Goal: Check status: Check status

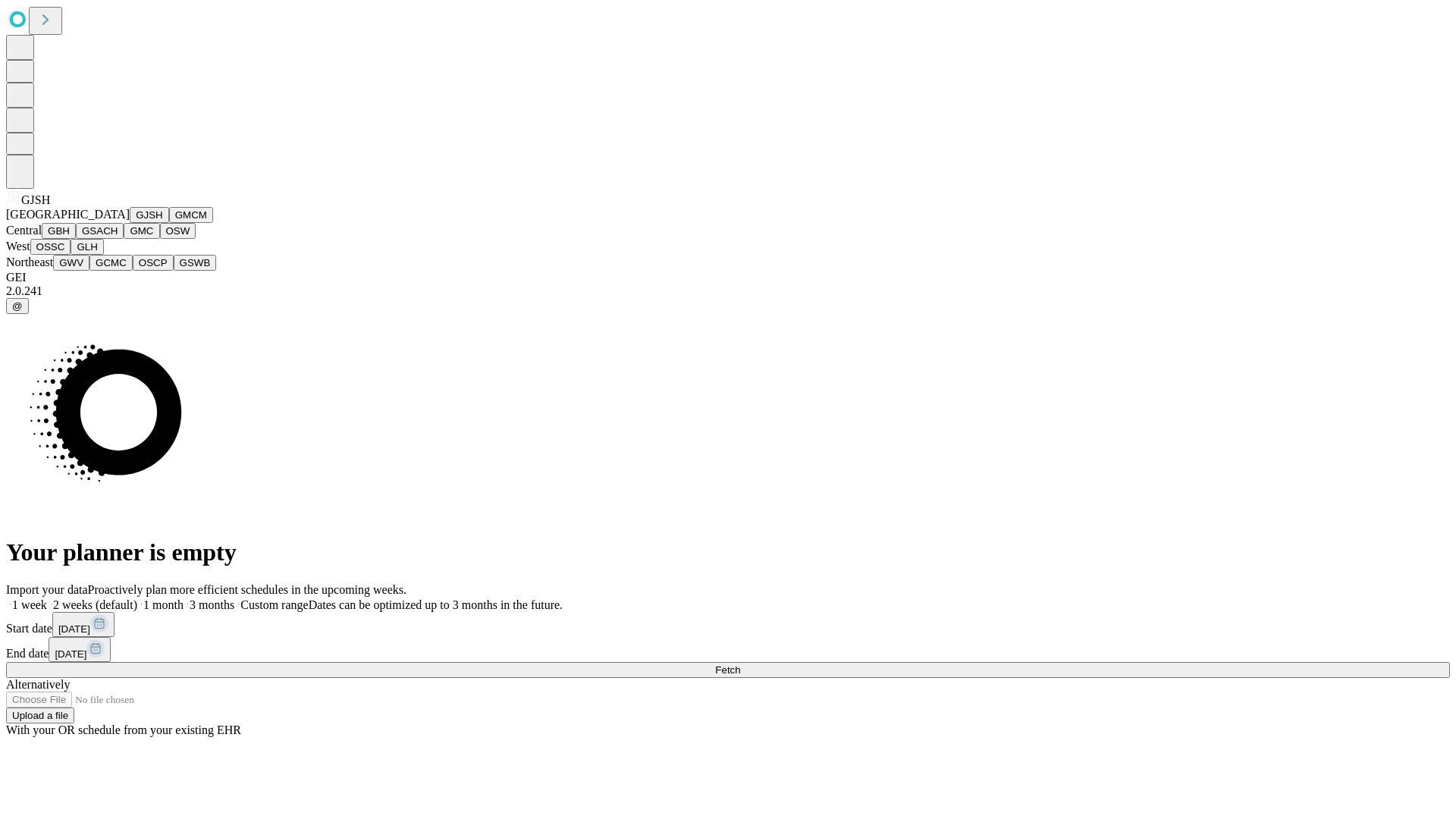
click at [129, 223] on button "GJSH" at bounding box center [149, 215] width 39 height 16
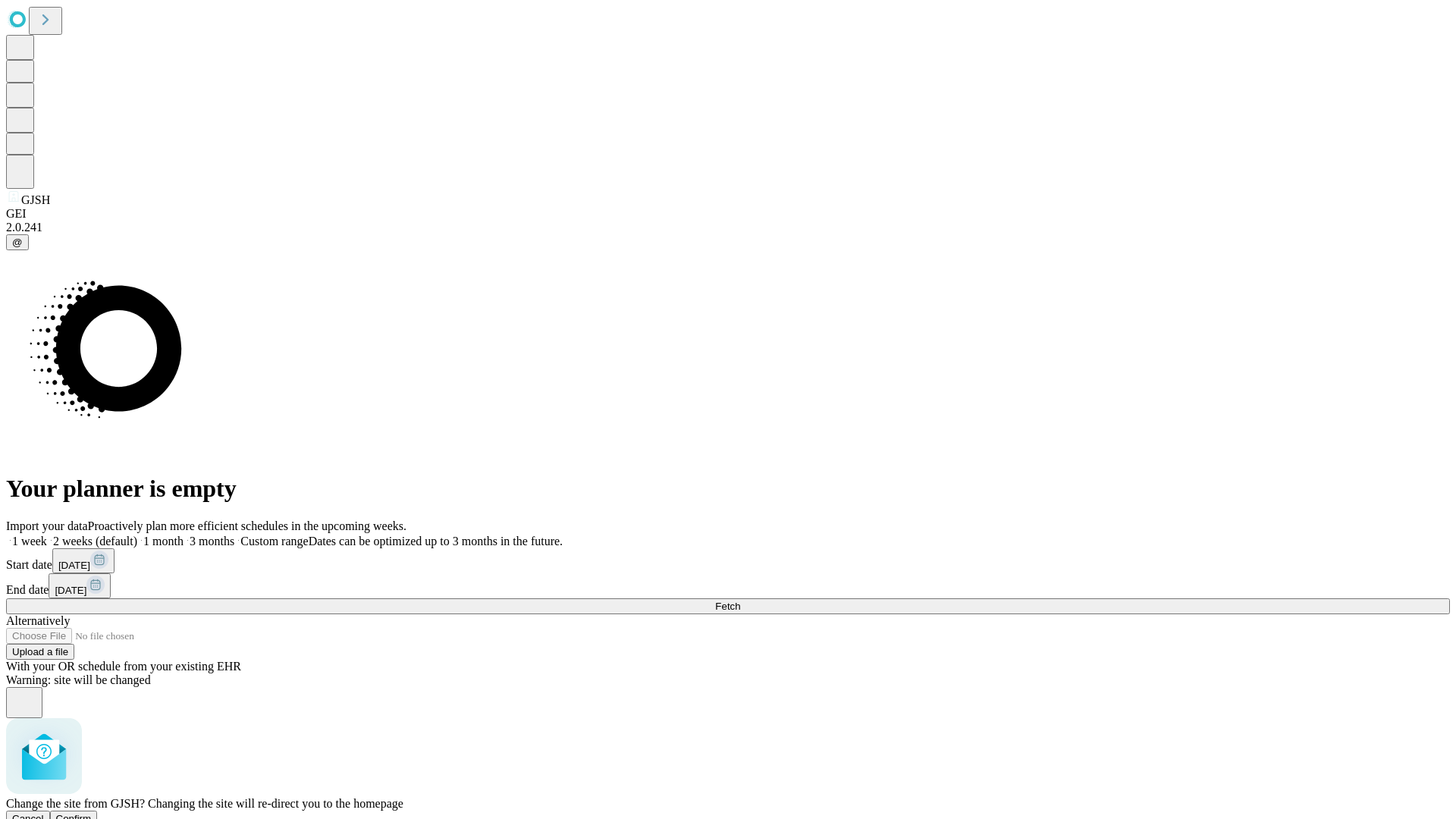
click at [92, 813] on span "Confirm" at bounding box center [74, 818] width 36 height 11
click at [184, 535] on label "1 month" at bounding box center [161, 541] width 46 height 13
click at [740, 601] on span "Fetch" at bounding box center [727, 606] width 25 height 11
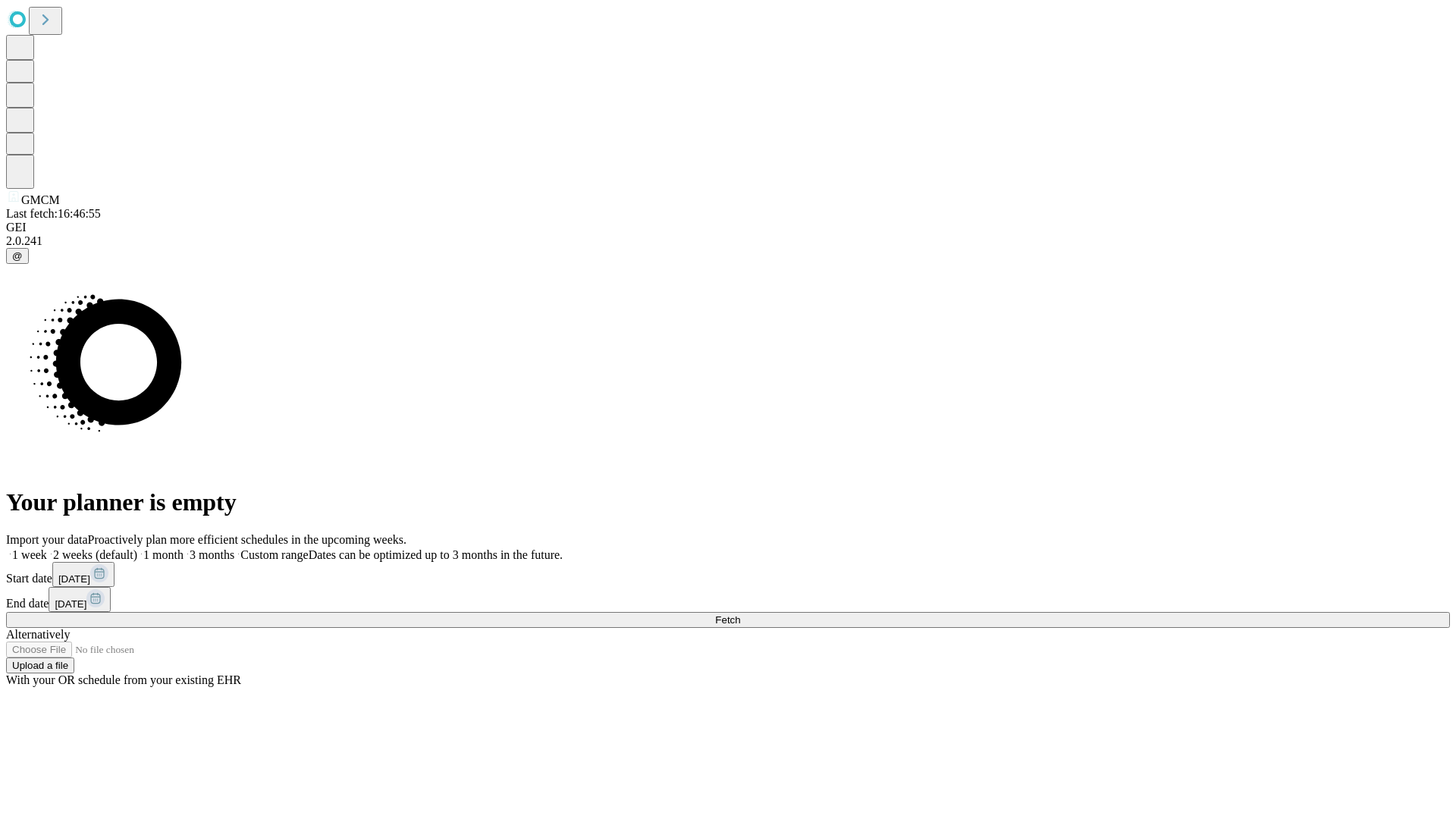
click at [184, 548] on label "1 month" at bounding box center [161, 555] width 46 height 13
click at [740, 614] on span "Fetch" at bounding box center [727, 620] width 25 height 11
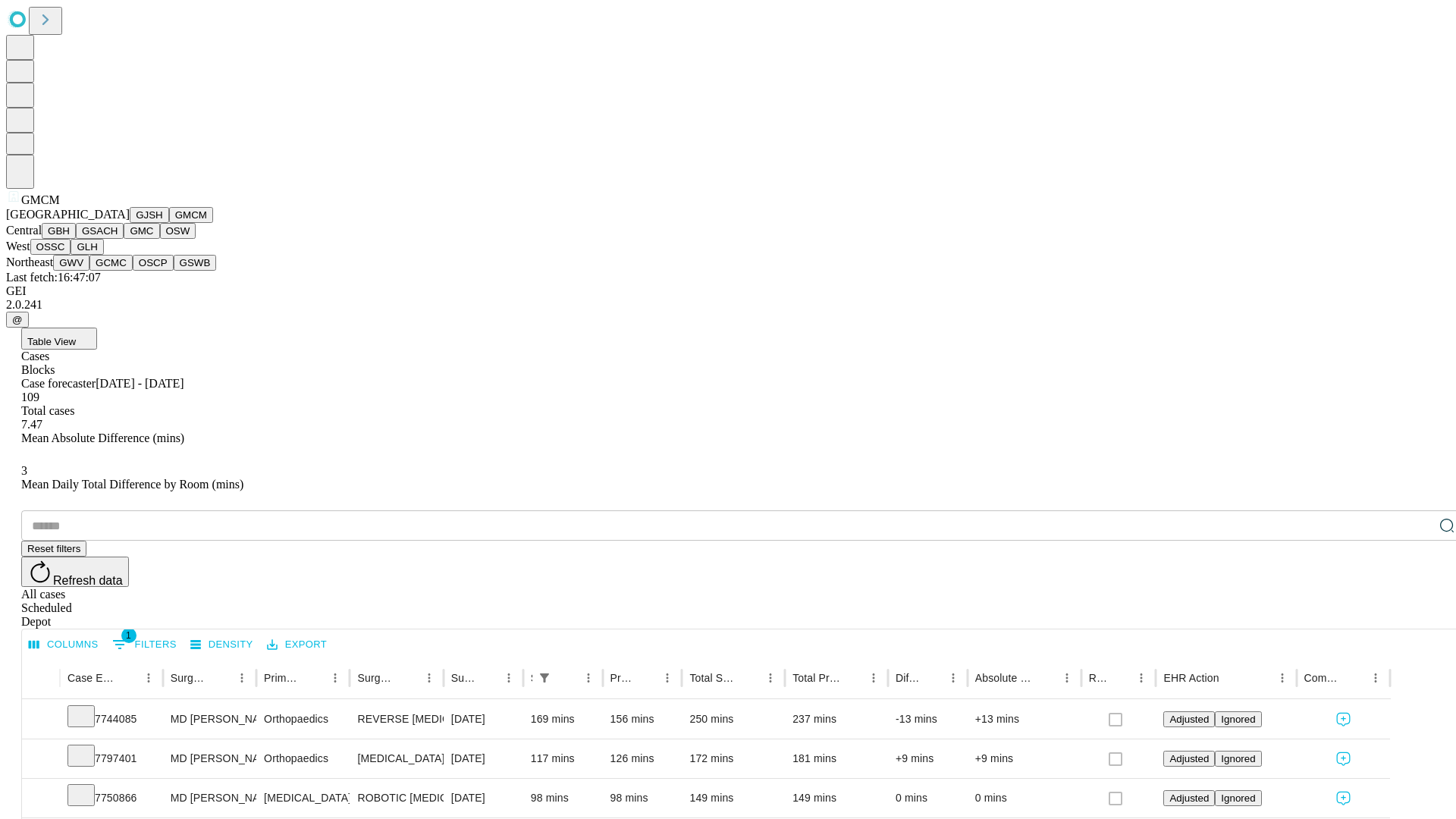
click at [76, 239] on button "GBH" at bounding box center [58, 231] width 34 height 16
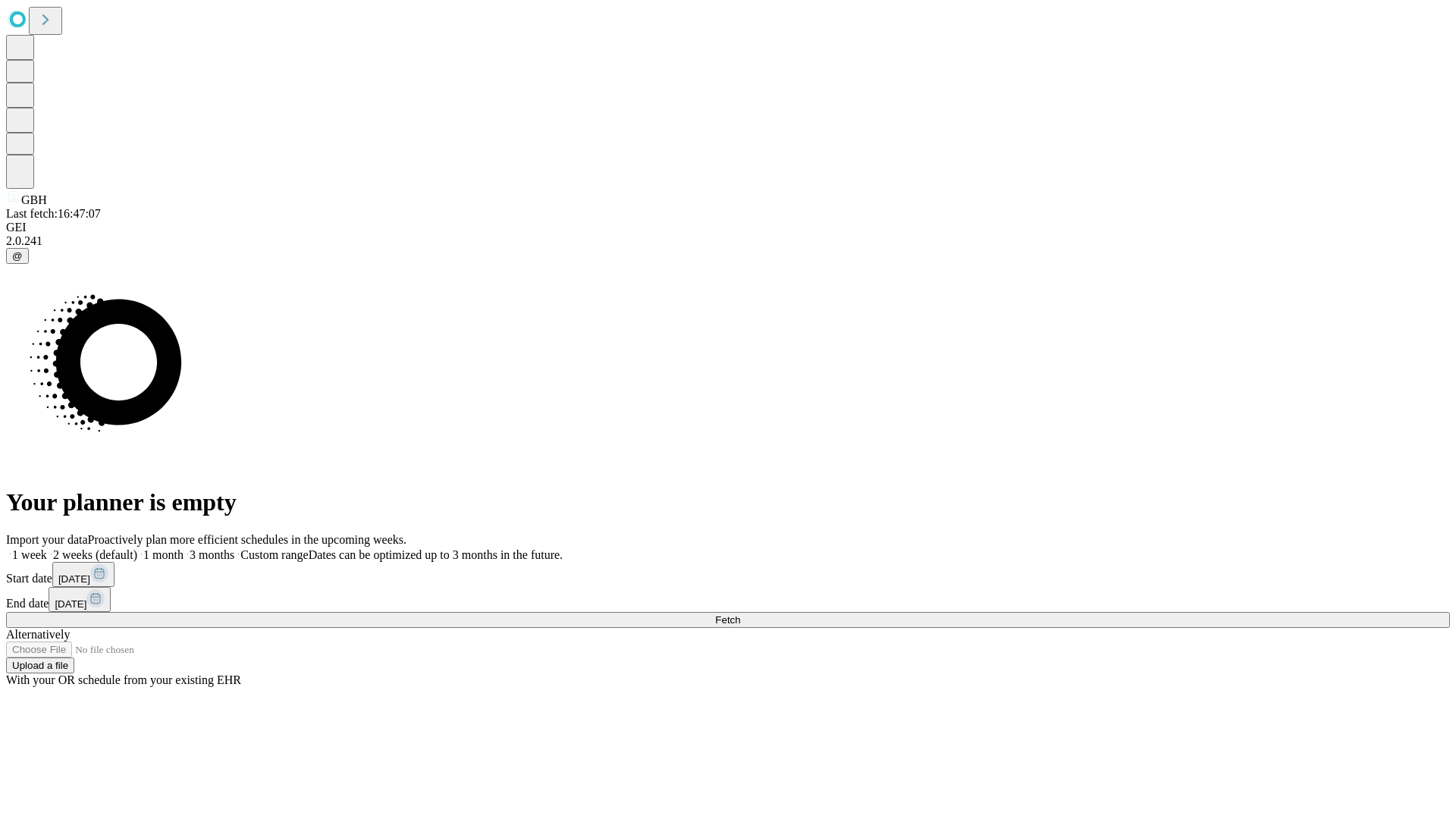
click at [184, 548] on label "1 month" at bounding box center [161, 555] width 46 height 13
click at [740, 614] on span "Fetch" at bounding box center [727, 620] width 25 height 11
click at [184, 548] on label "1 month" at bounding box center [161, 555] width 46 height 13
click at [740, 614] on span "Fetch" at bounding box center [727, 620] width 25 height 11
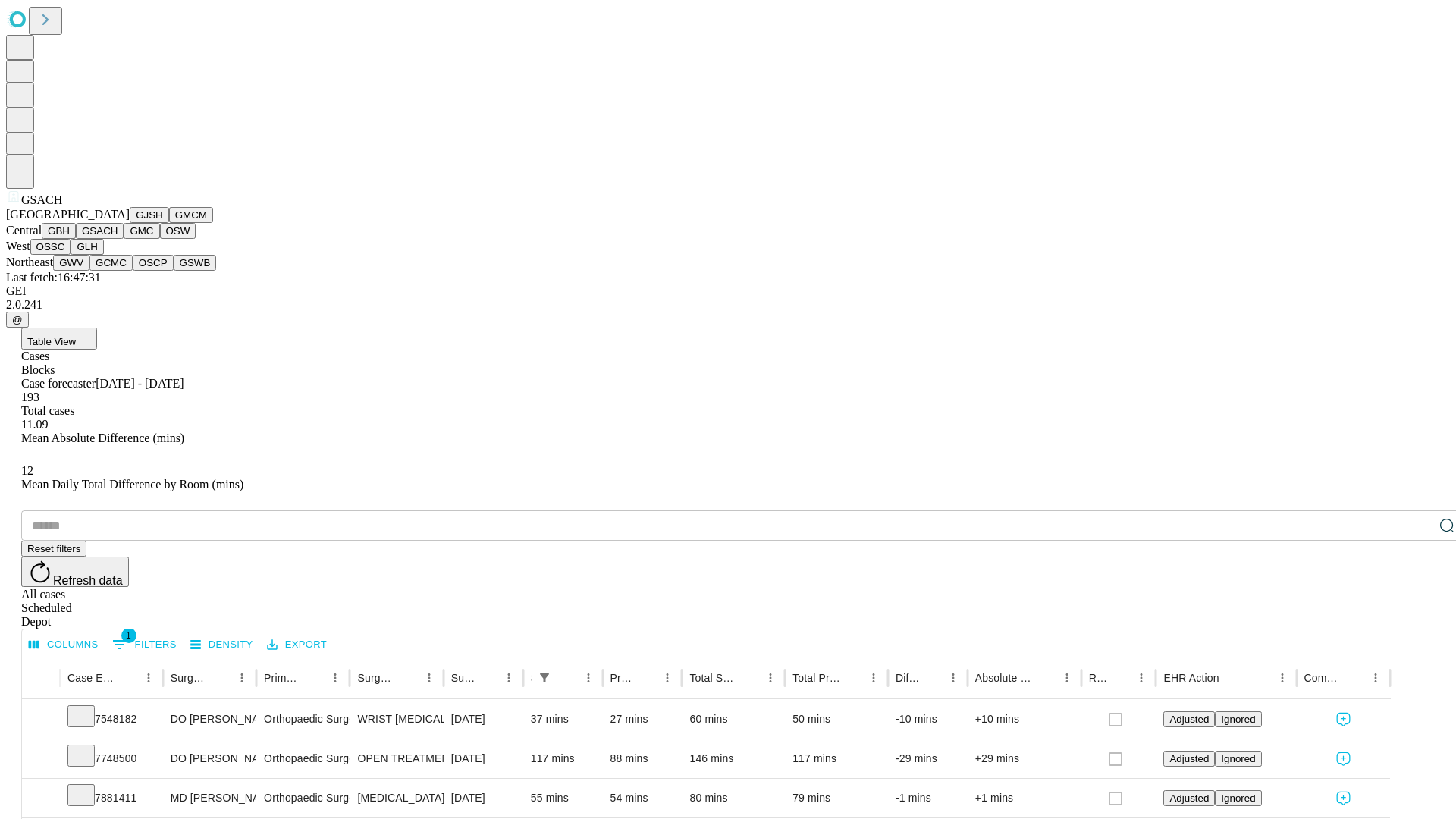
click at [124, 239] on button "GMC" at bounding box center [141, 231] width 36 height 16
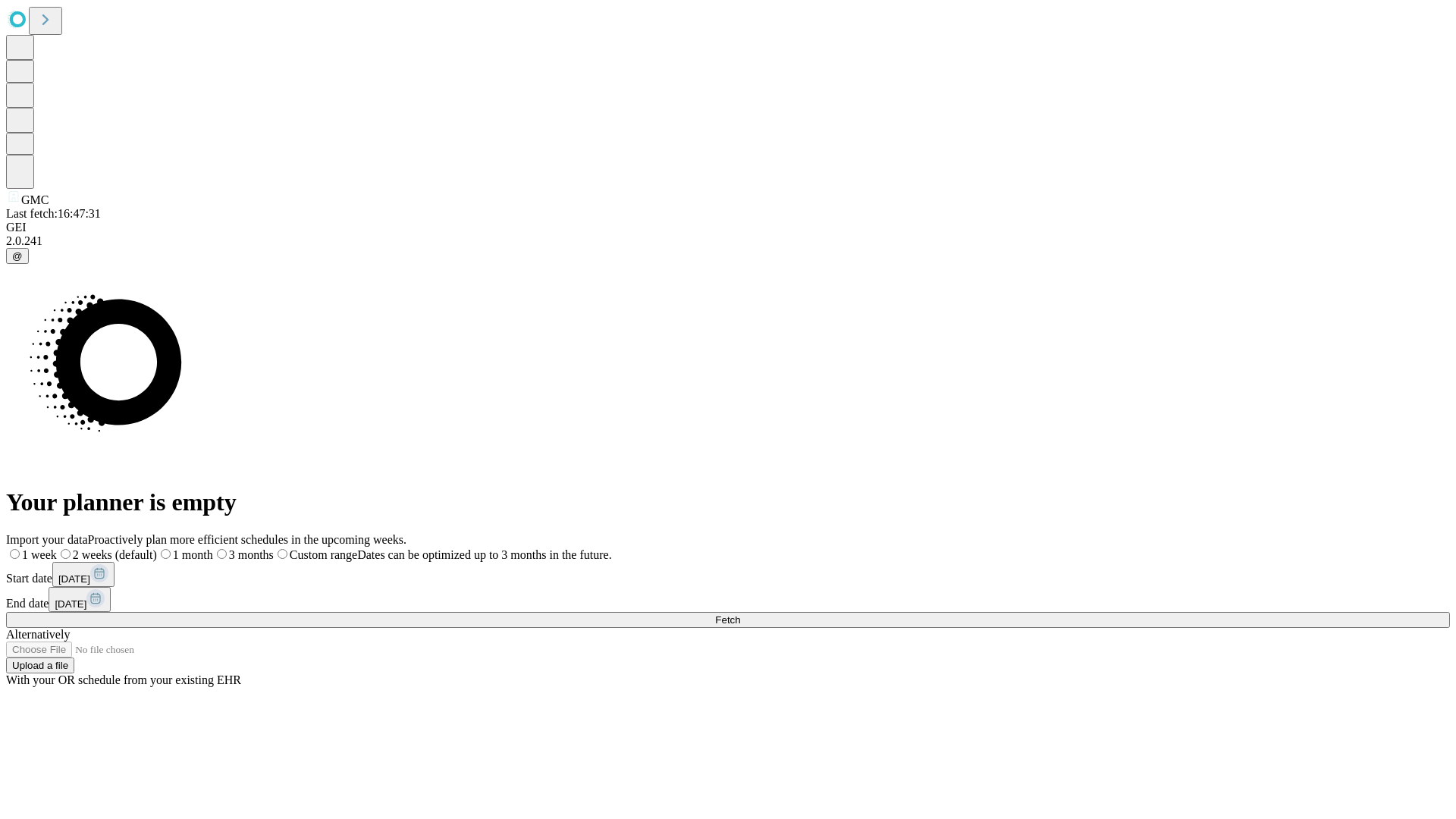
click at [213, 548] on label "1 month" at bounding box center [185, 555] width 56 height 13
click at [740, 614] on span "Fetch" at bounding box center [727, 620] width 25 height 11
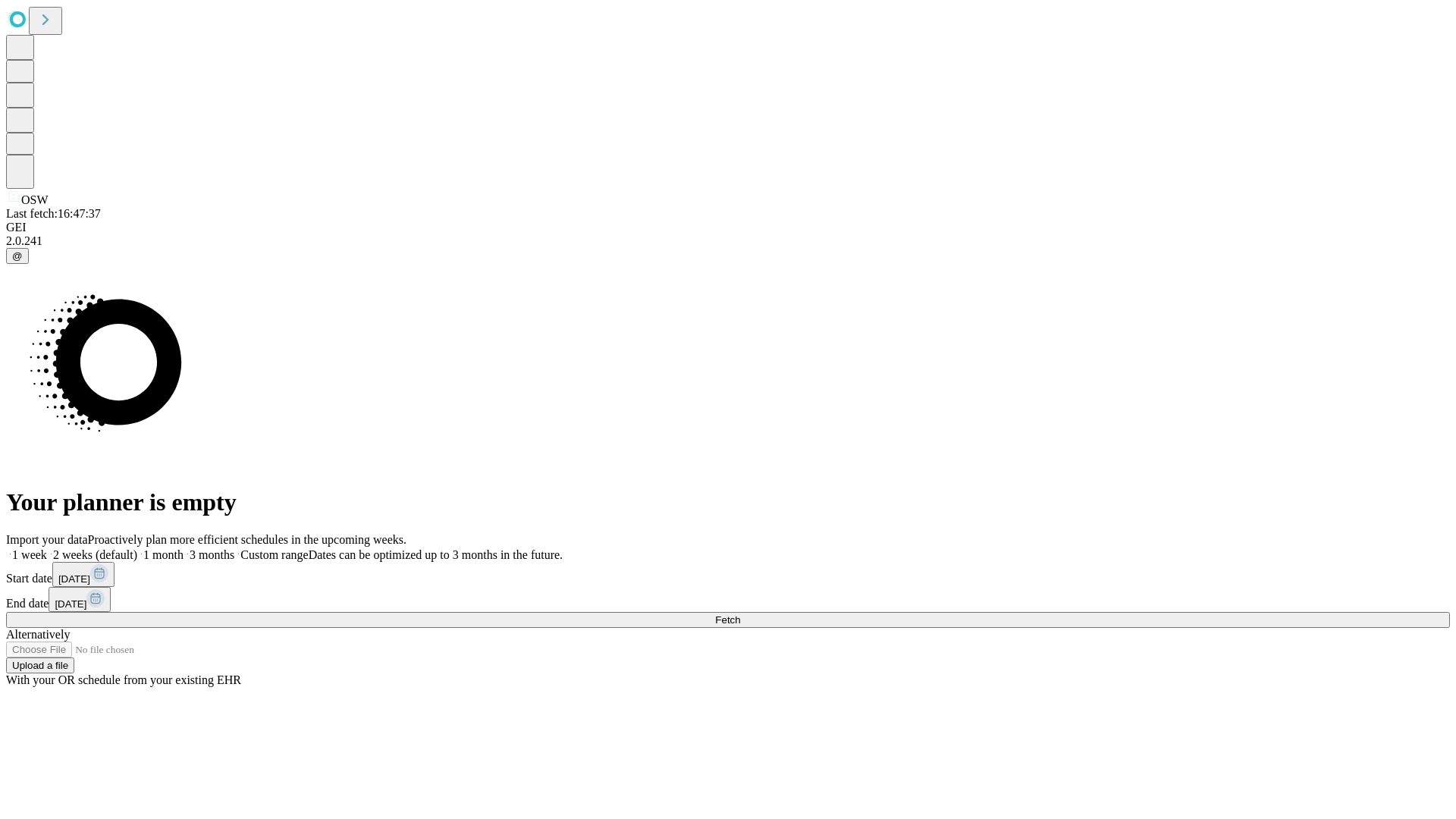
click at [184, 548] on label "1 month" at bounding box center [161, 555] width 46 height 13
click at [740, 614] on span "Fetch" at bounding box center [727, 620] width 25 height 11
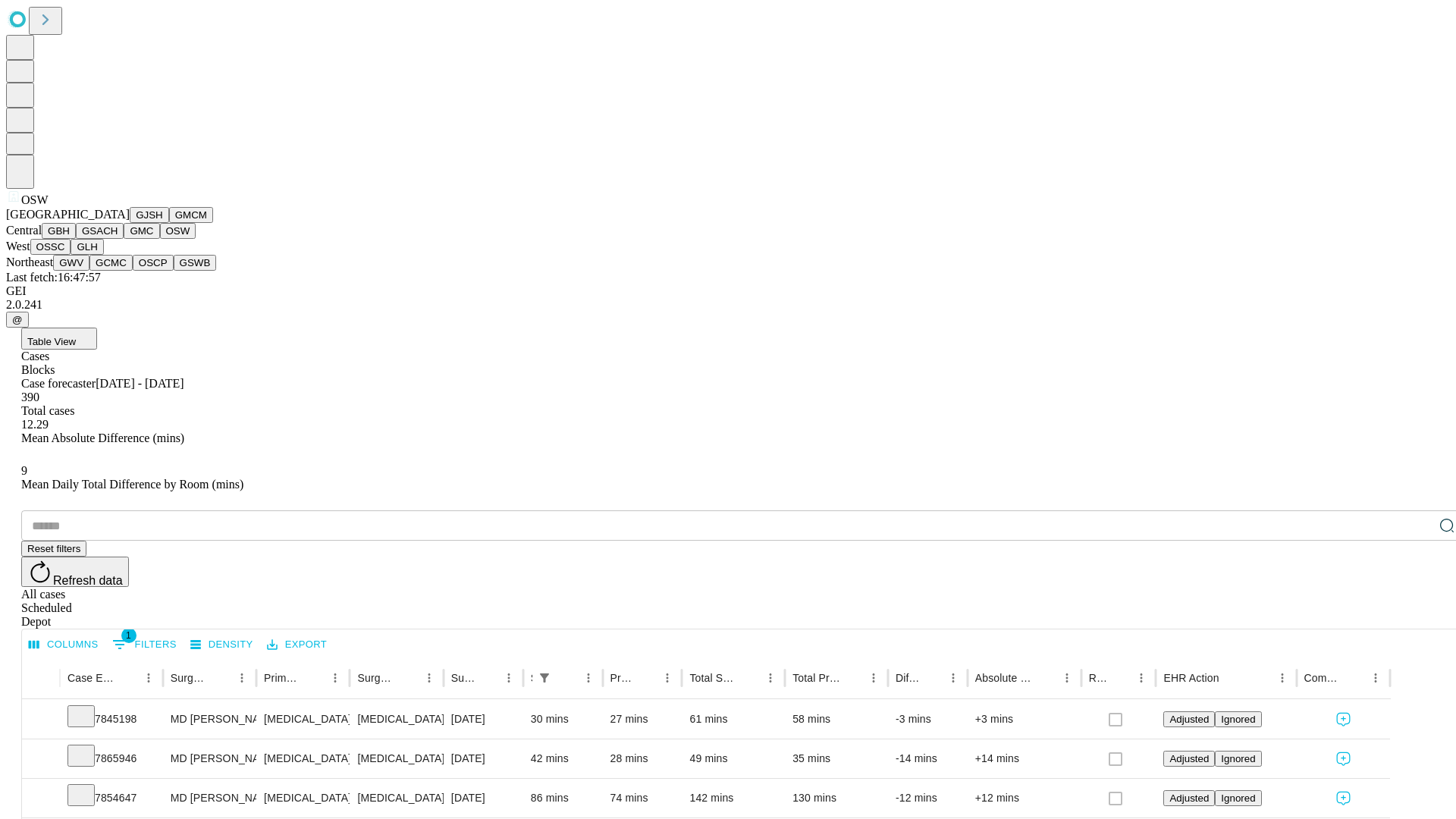
click at [71, 255] on button "OSSC" at bounding box center [50, 247] width 41 height 16
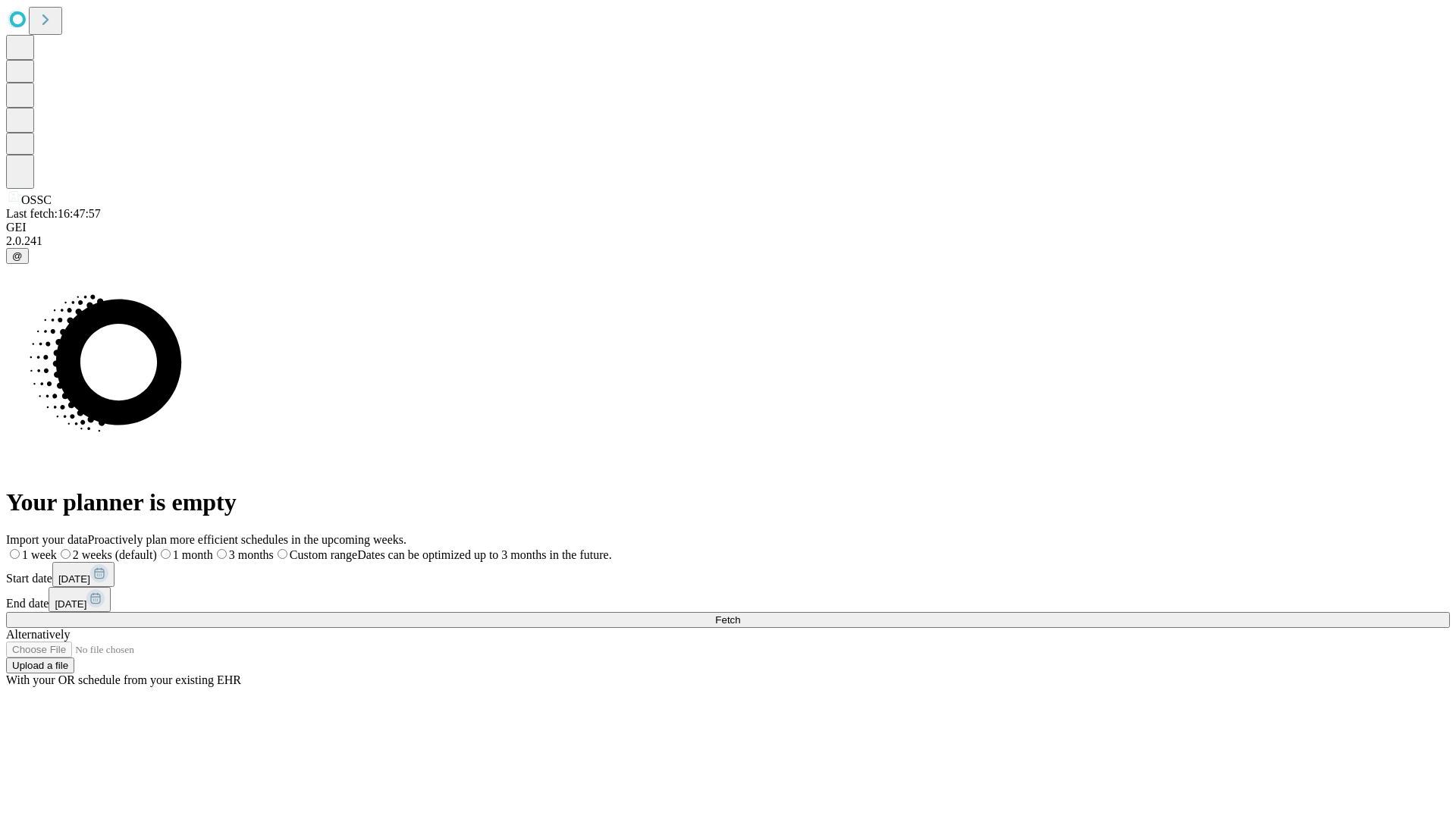
click at [213, 548] on label "1 month" at bounding box center [185, 555] width 56 height 13
click at [740, 614] on span "Fetch" at bounding box center [727, 620] width 25 height 11
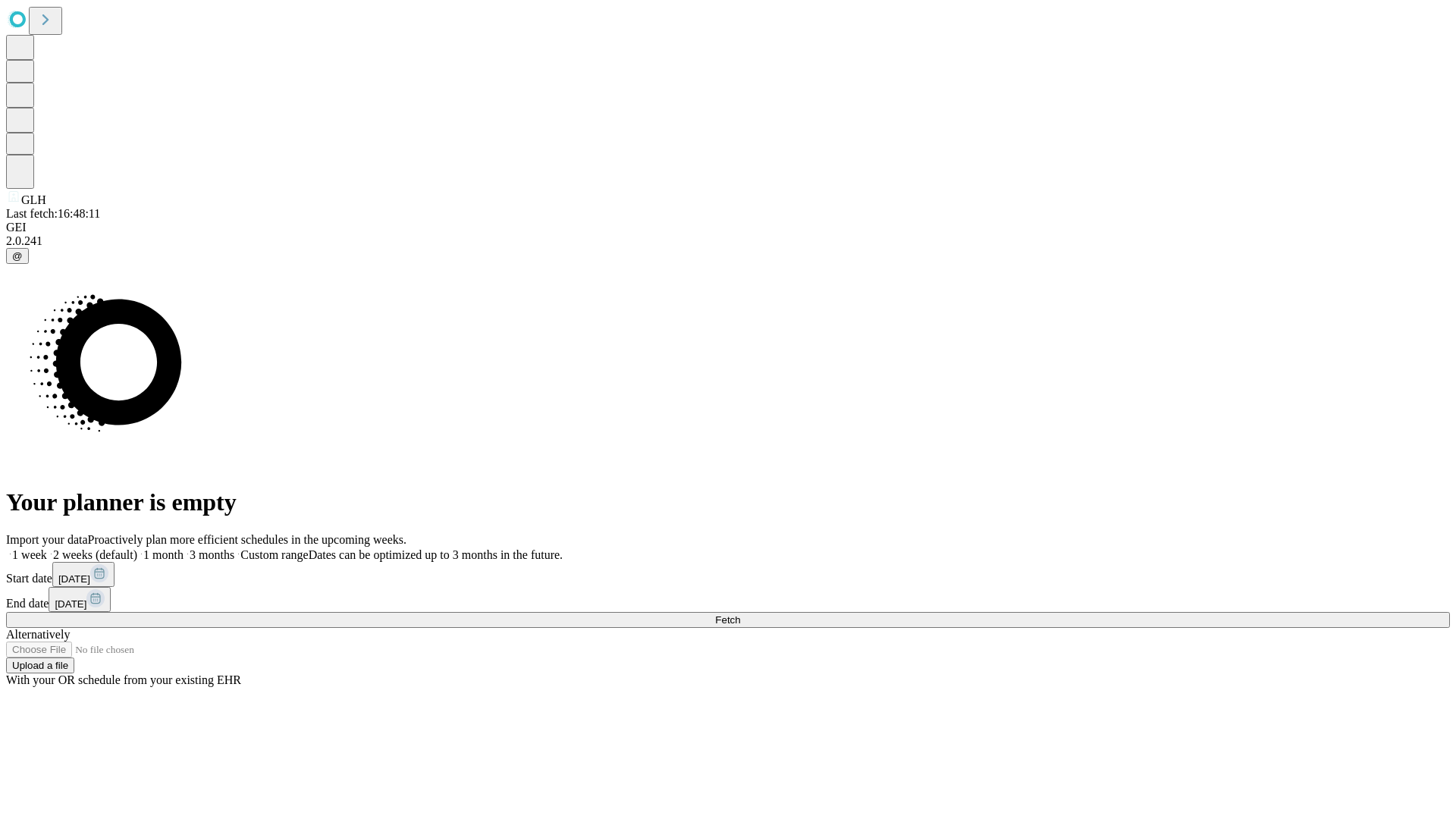
click at [184, 548] on label "1 month" at bounding box center [161, 555] width 46 height 13
click at [740, 614] on span "Fetch" at bounding box center [727, 620] width 25 height 11
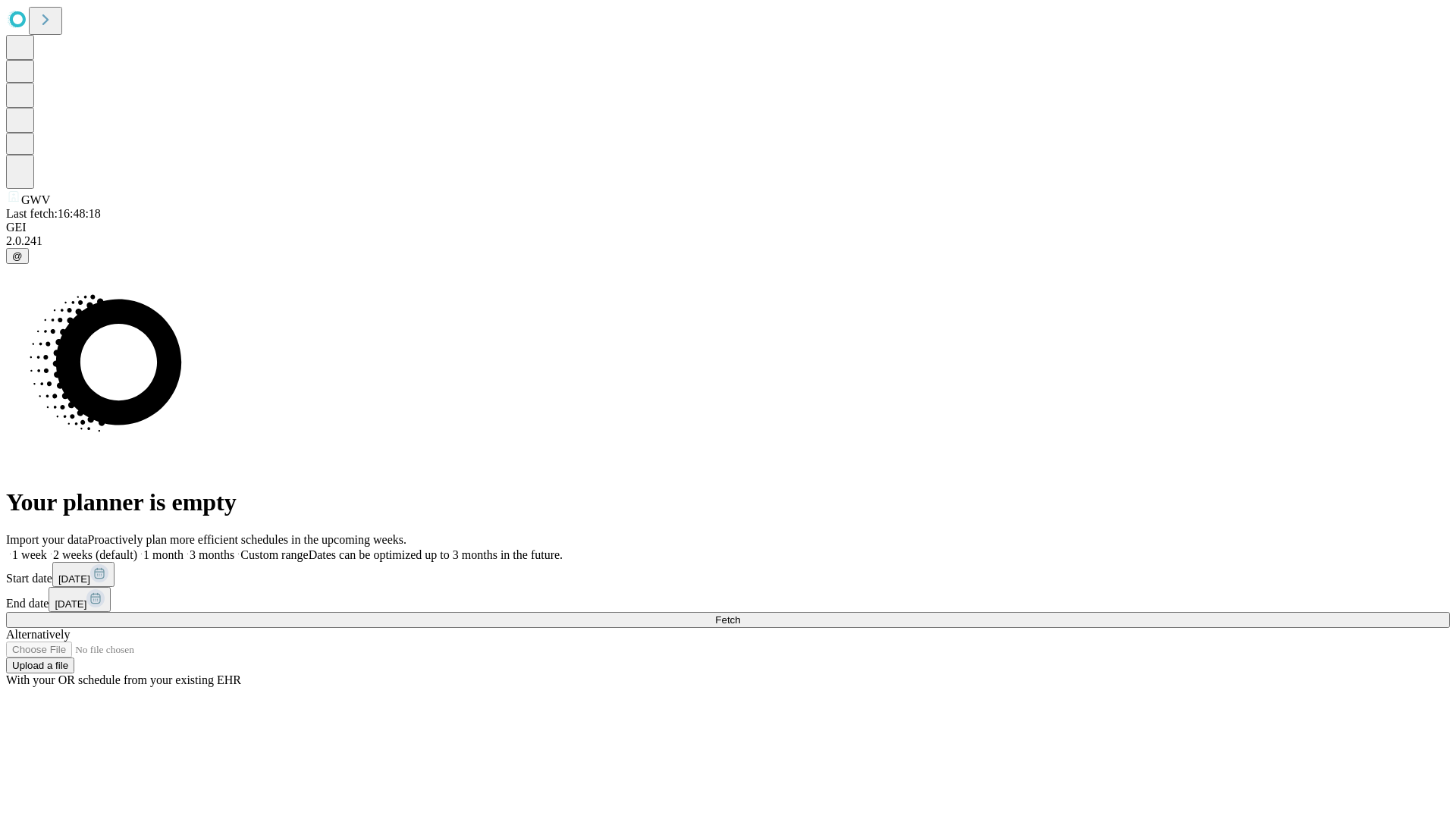
click at [184, 548] on label "1 month" at bounding box center [161, 555] width 46 height 13
click at [740, 614] on span "Fetch" at bounding box center [727, 620] width 25 height 11
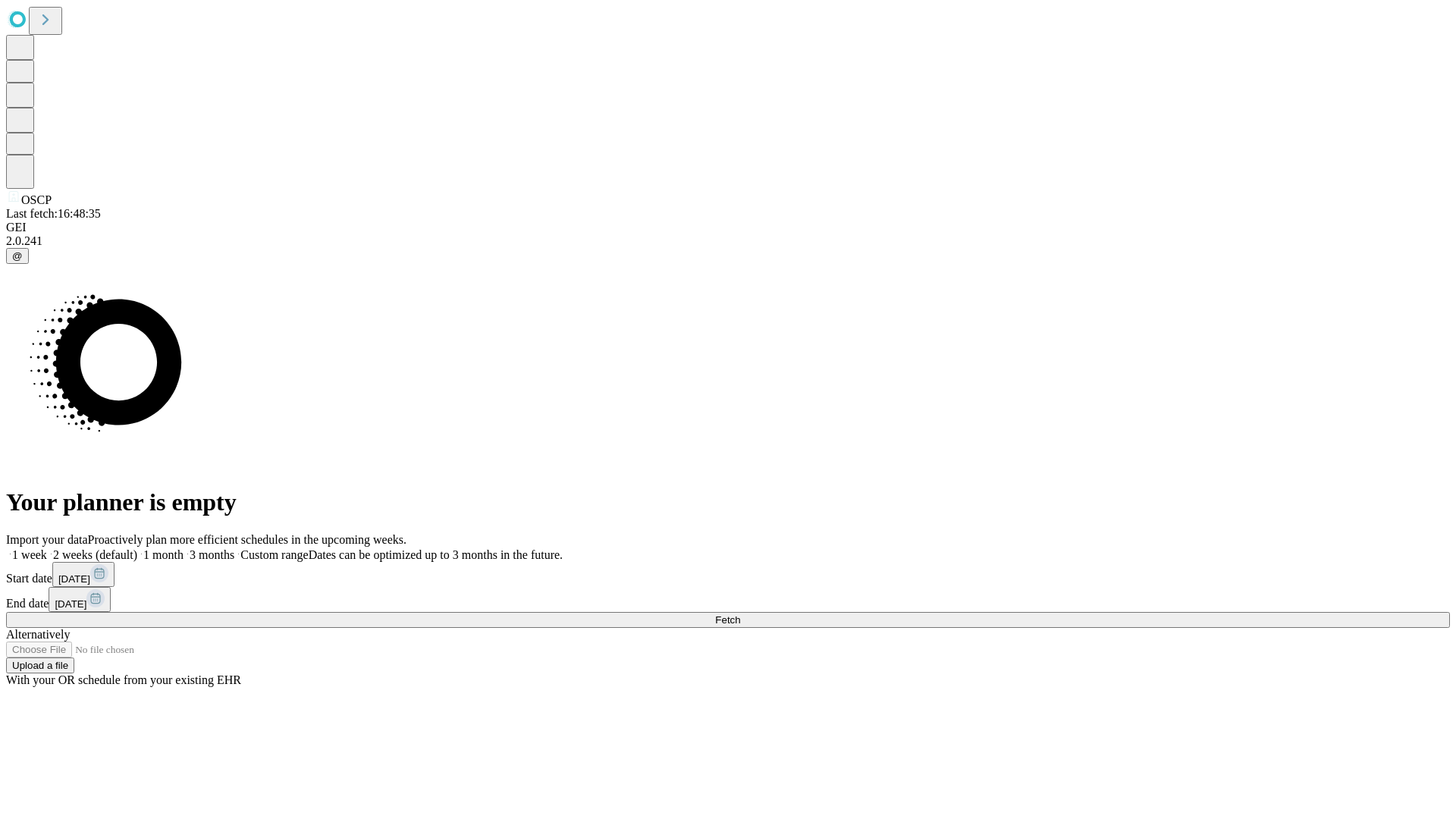
click at [184, 548] on label "1 month" at bounding box center [161, 555] width 46 height 13
click at [740, 614] on span "Fetch" at bounding box center [727, 620] width 25 height 11
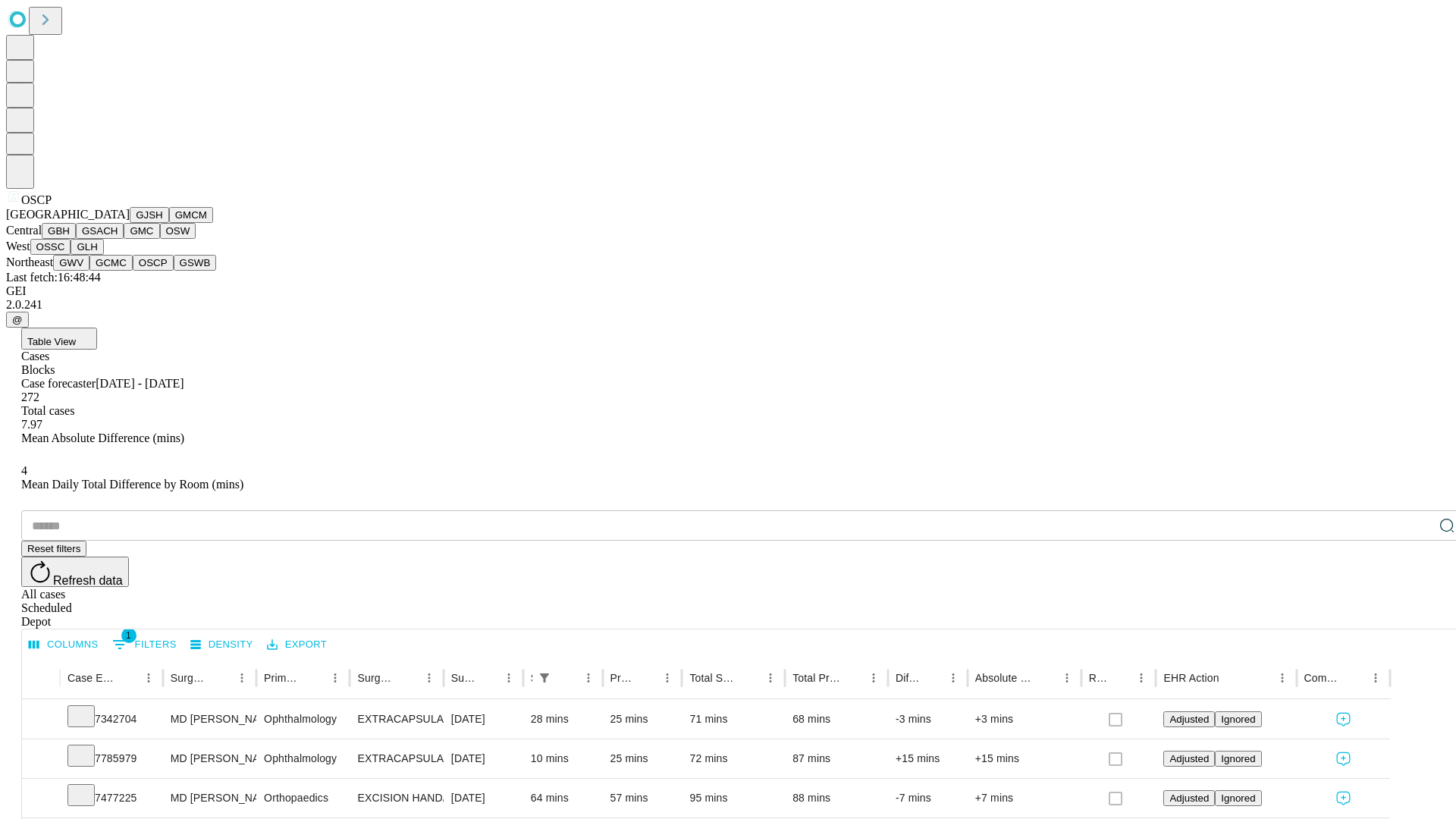
click at [173, 271] on button "GSWB" at bounding box center [195, 263] width 43 height 16
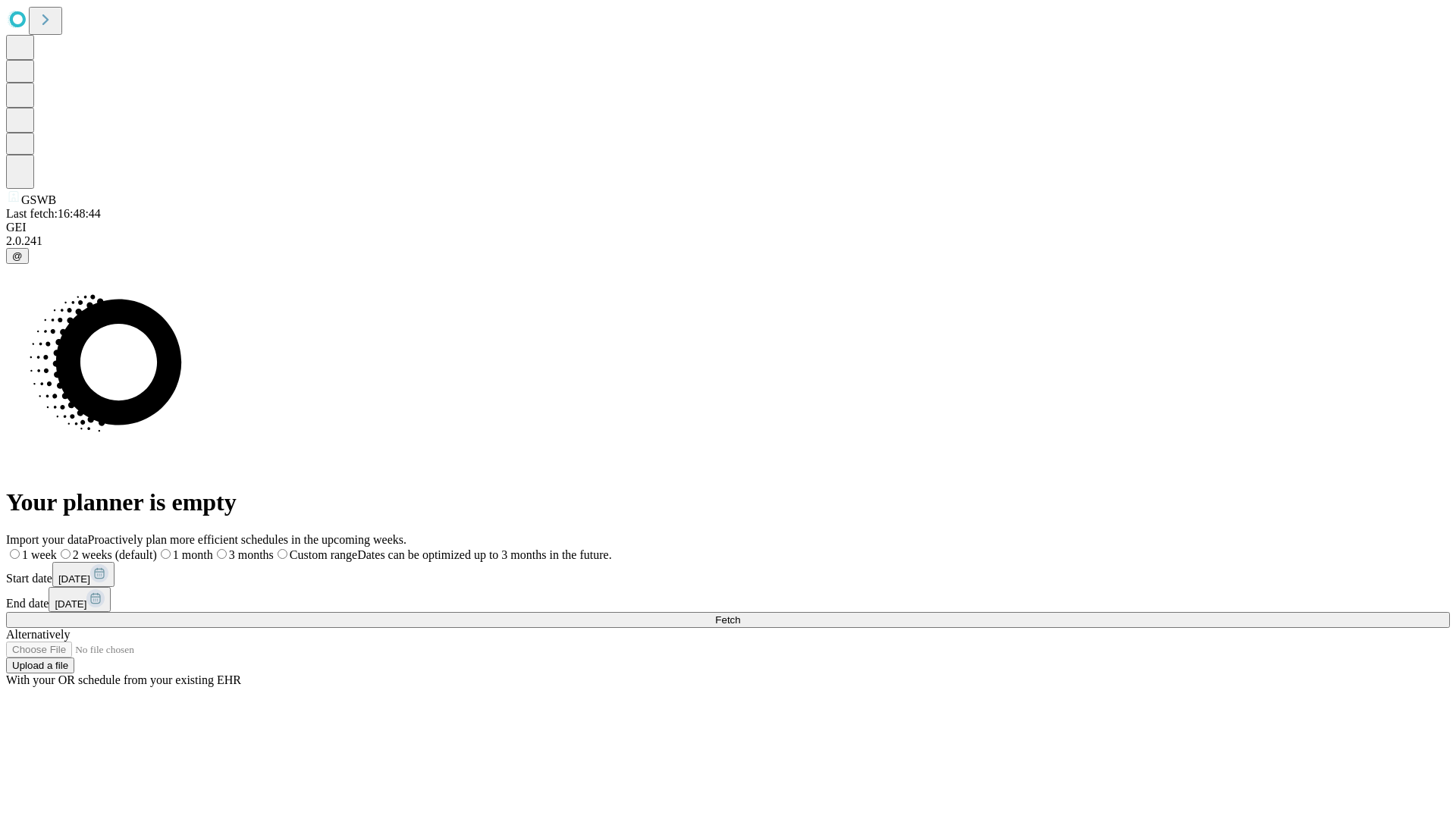
click at [213, 548] on label "1 month" at bounding box center [185, 555] width 56 height 13
click at [740, 614] on span "Fetch" at bounding box center [727, 620] width 25 height 11
